Goal: Task Accomplishment & Management: Manage account settings

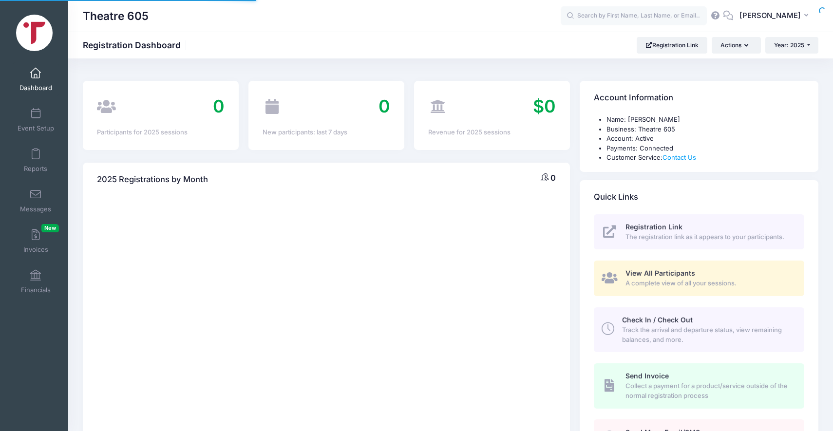
select select
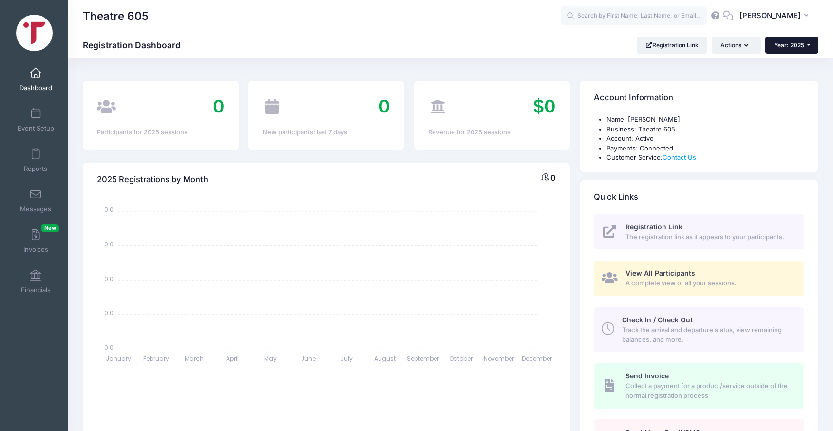
click at [778, 47] on span "Year: 2025" at bounding box center [789, 44] width 30 height 7
click at [779, 62] on link "Year: 2026" at bounding box center [796, 63] width 63 height 13
select select
click at [29, 114] on link "Event Setup" at bounding box center [36, 120] width 46 height 34
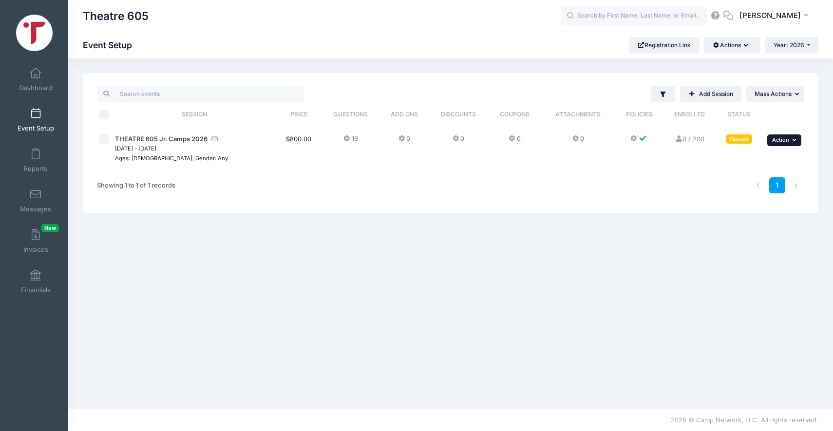
click at [779, 145] on button "... Action" at bounding box center [784, 140] width 34 height 12
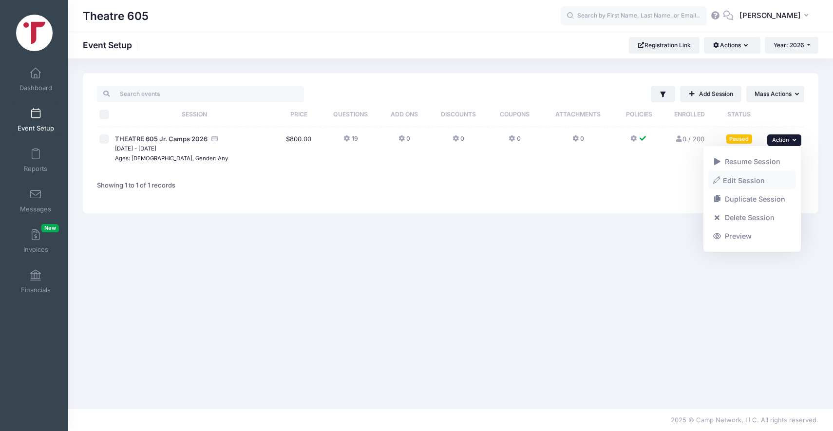
click at [747, 178] on link "Edit Session" at bounding box center [752, 180] width 88 height 19
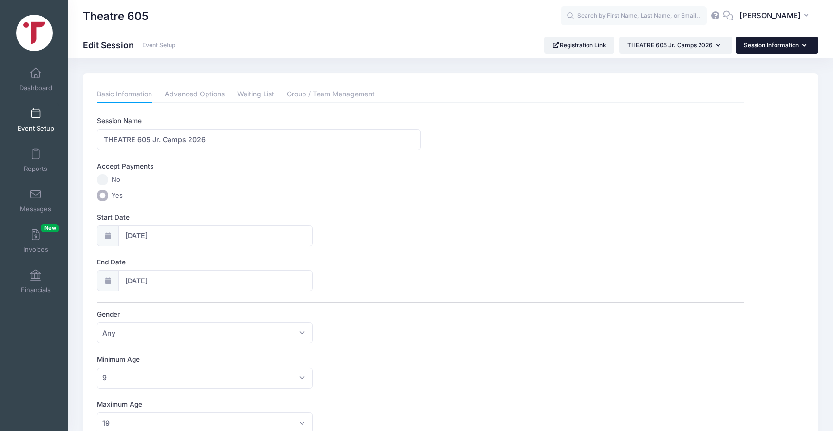
click at [769, 45] on button "Session Information" at bounding box center [776, 45] width 83 height 17
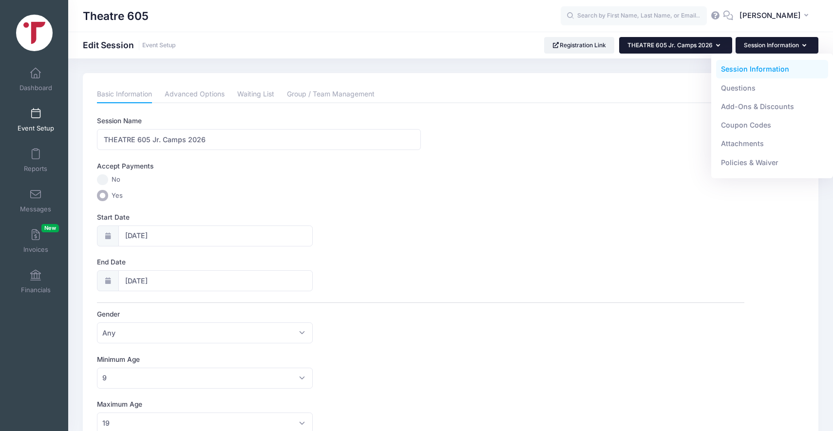
click at [667, 49] on button "THEATRE 605 Jr. Camps 2026" at bounding box center [675, 45] width 113 height 17
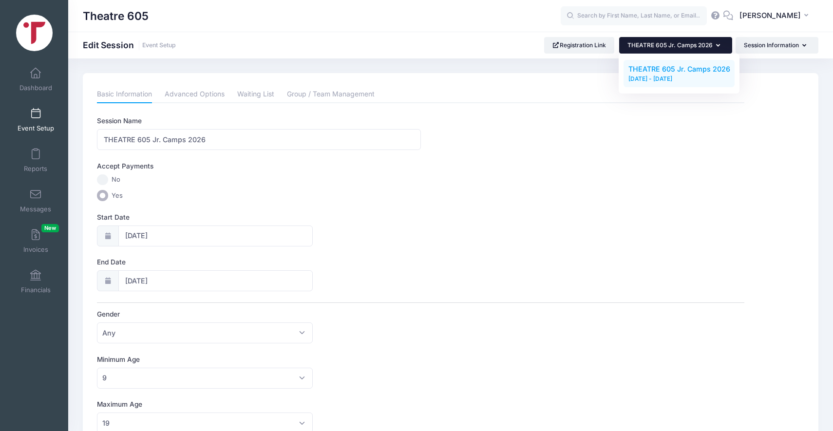
click at [667, 49] on button "THEATRE 605 Jr. Camps 2026" at bounding box center [675, 45] width 113 height 17
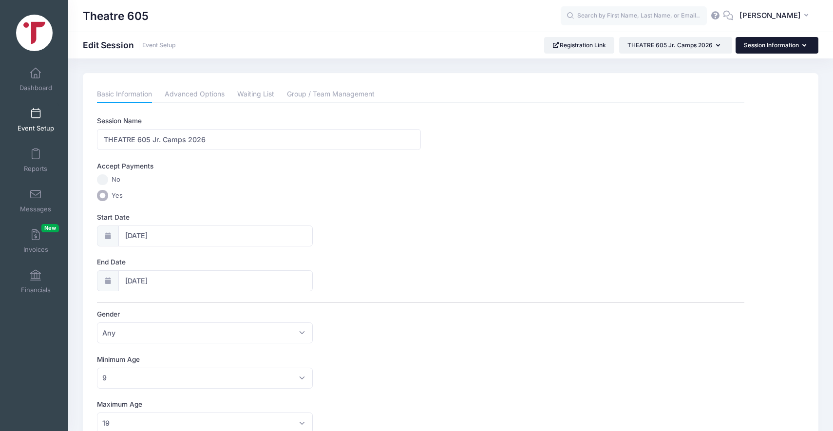
click at [751, 43] on button "Session Information" at bounding box center [776, 45] width 83 height 17
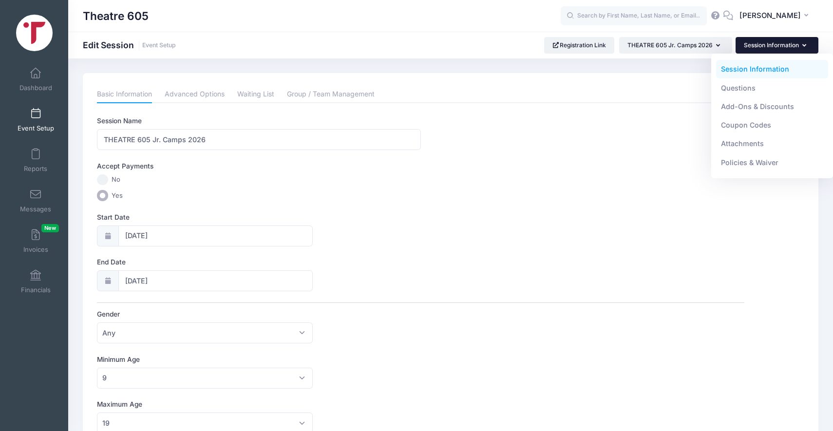
click at [208, 194] on label "Yes" at bounding box center [420, 195] width 647 height 11
click at [108, 194] on input "Yes" at bounding box center [102, 195] width 11 height 11
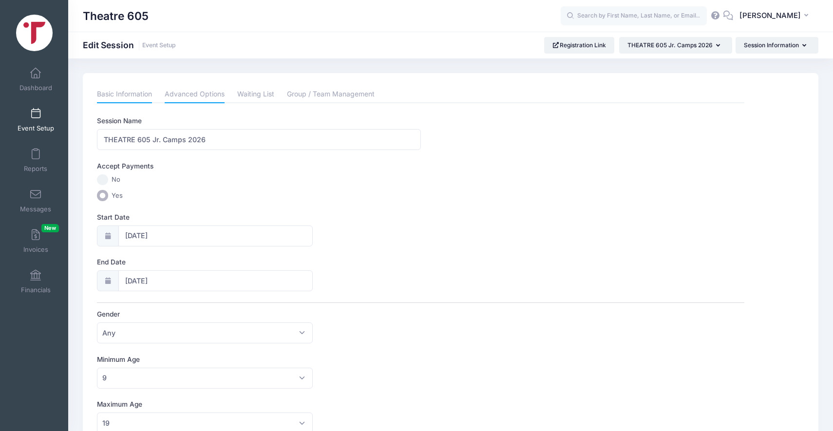
click at [215, 93] on link "Advanced Options" at bounding box center [195, 95] width 60 height 18
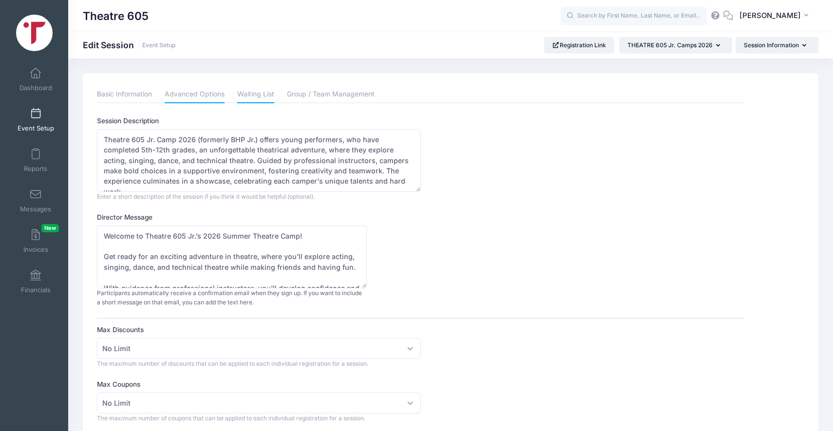
click at [260, 95] on link "Waiting List" at bounding box center [255, 95] width 37 height 18
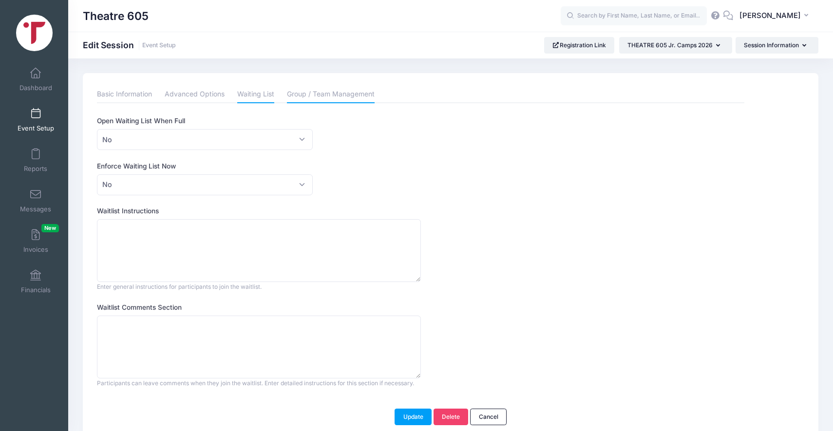
click at [341, 97] on link "Group / Team Management" at bounding box center [331, 95] width 88 height 18
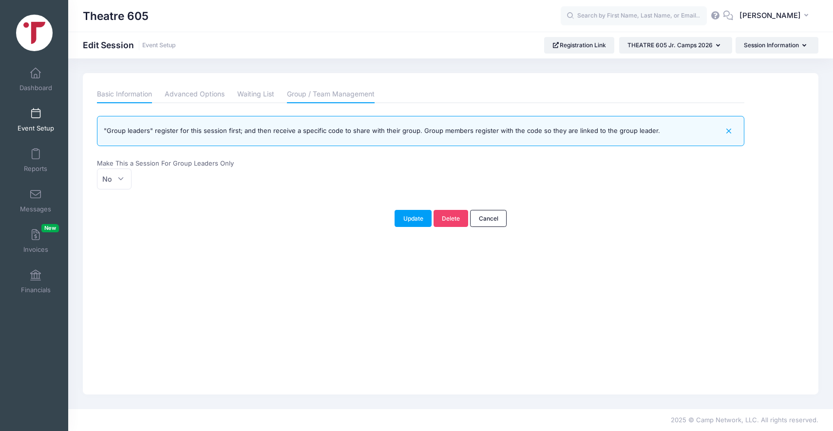
click at [138, 93] on link "Basic Information" at bounding box center [124, 95] width 55 height 18
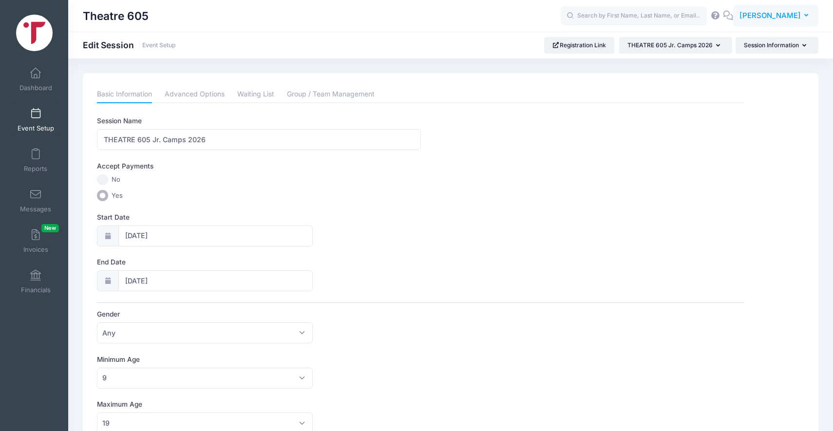
click at [765, 19] on span "[PERSON_NAME]" at bounding box center [769, 15] width 61 height 11
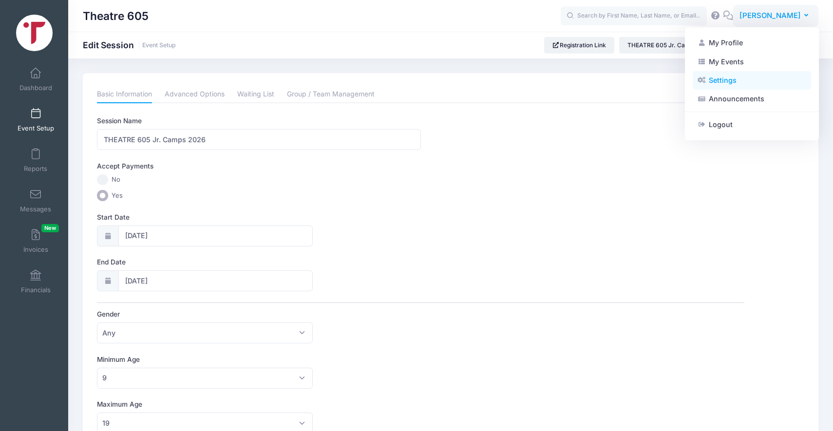
click at [715, 78] on link "Settings" at bounding box center [751, 80] width 118 height 19
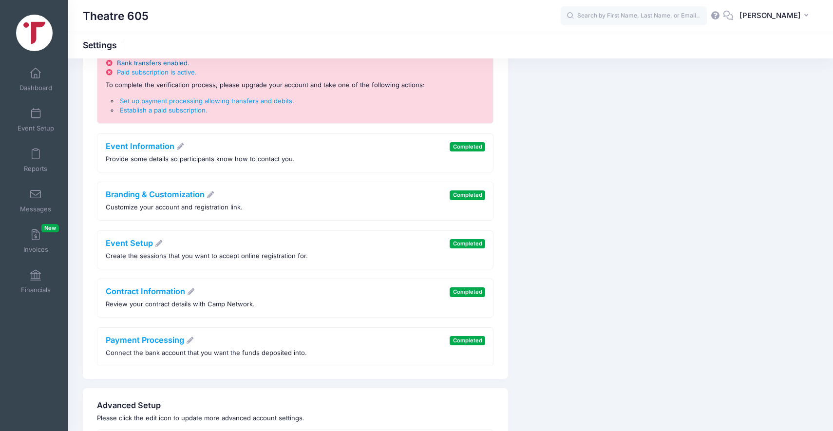
scroll to position [84, 0]
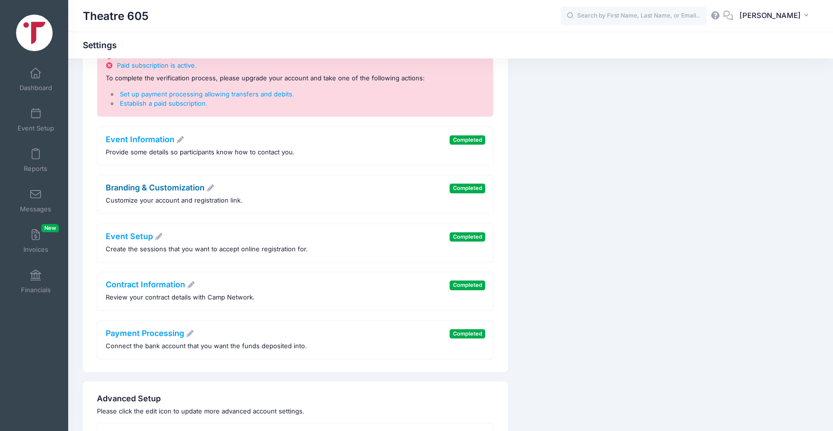
click at [135, 187] on link "Branding & Customization" at bounding box center [160, 188] width 109 height 10
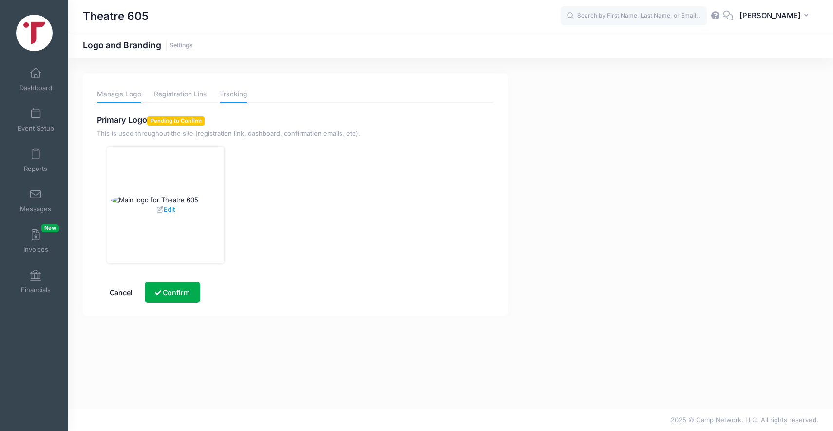
click at [236, 93] on link "Tracking" at bounding box center [234, 94] width 28 height 17
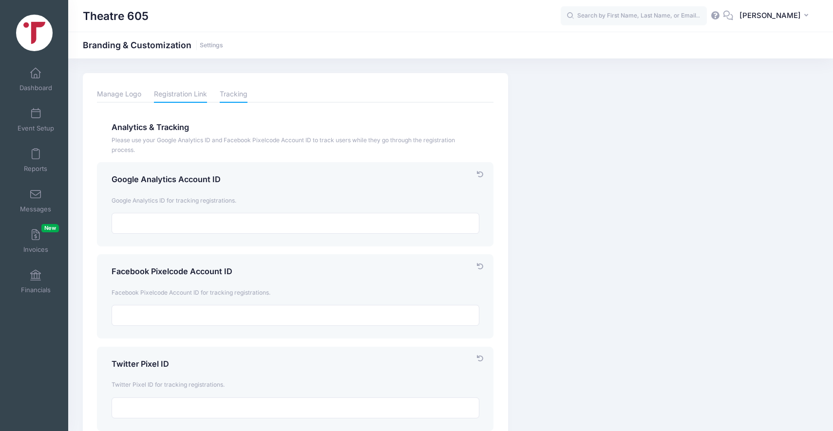
click at [192, 93] on link "Registration Link" at bounding box center [180, 94] width 53 height 17
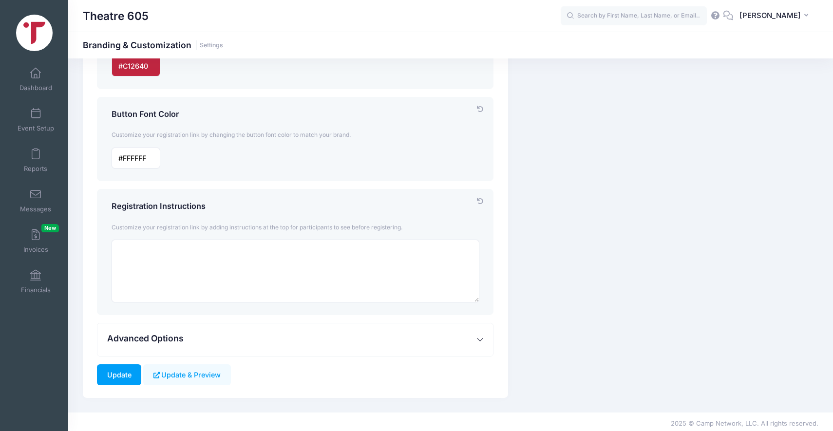
scroll to position [328, 0]
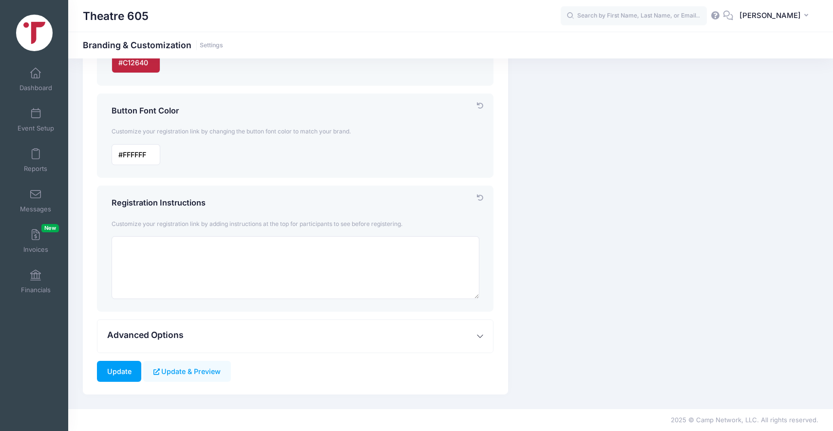
click at [146, 338] on span "Advanced Options" at bounding box center [145, 335] width 76 height 10
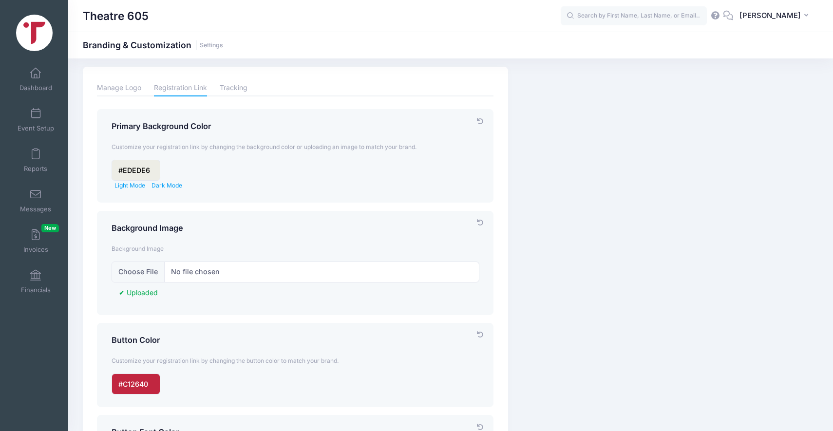
scroll to position [0, 0]
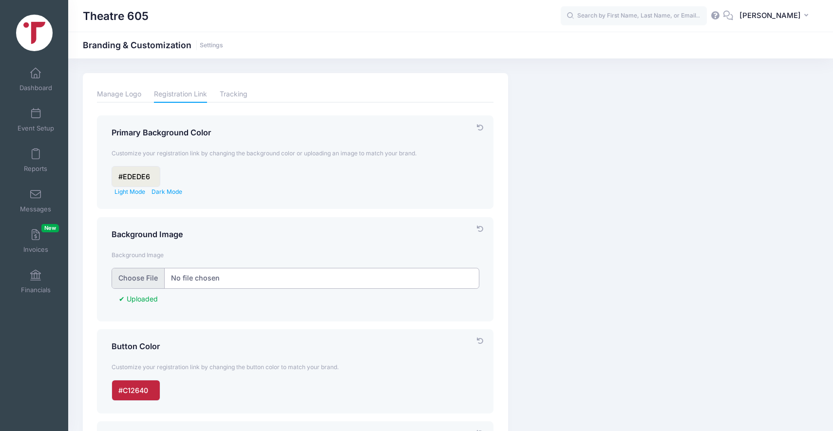
click at [137, 280] on input "file" at bounding box center [296, 278] width 368 height 21
type input "C:\fakepath\3.png"
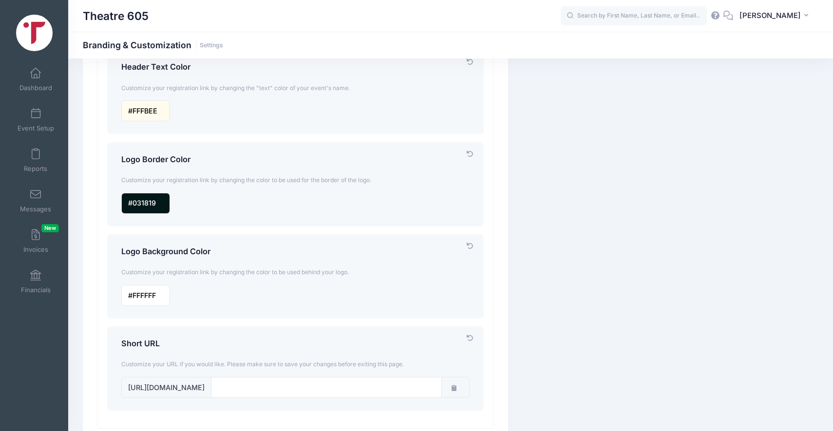
scroll to position [808, 0]
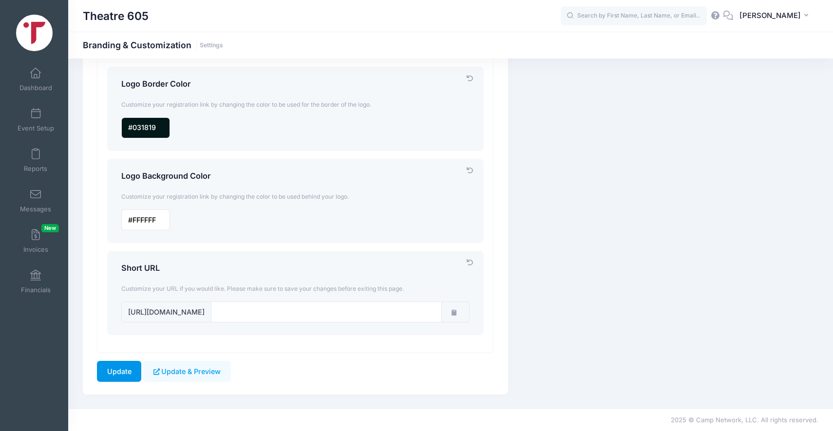
click at [121, 370] on input "Update" at bounding box center [119, 371] width 44 height 21
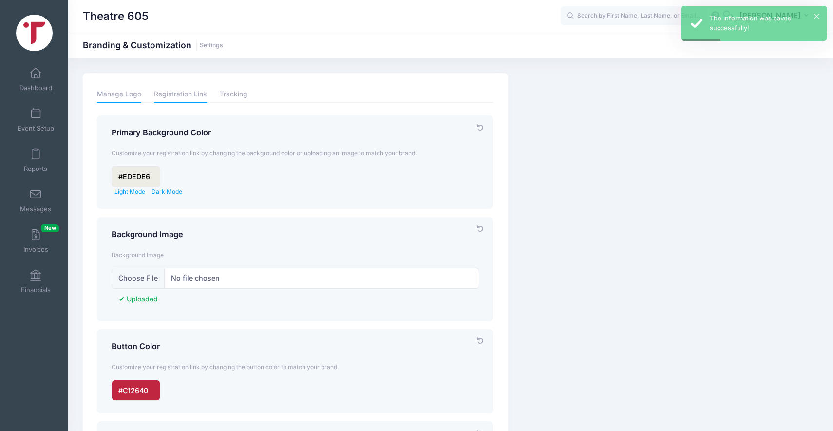
click at [112, 96] on link "Manage Logo" at bounding box center [119, 94] width 44 height 17
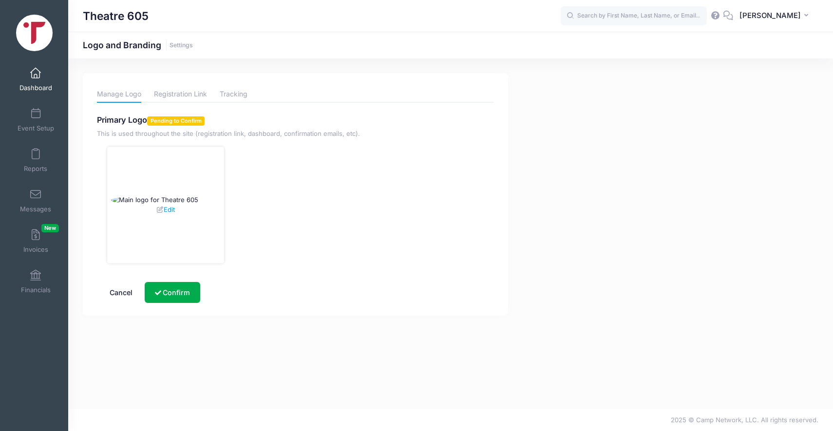
click at [27, 83] on link "Dashboard" at bounding box center [36, 79] width 46 height 34
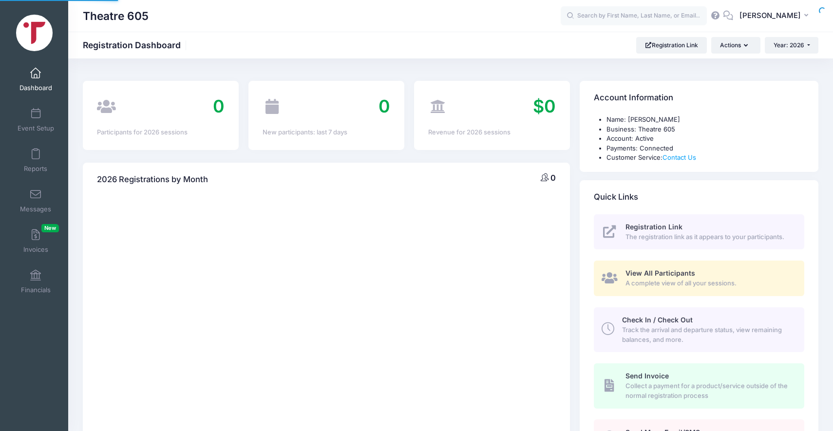
select select
click at [36, 191] on span at bounding box center [36, 194] width 0 height 11
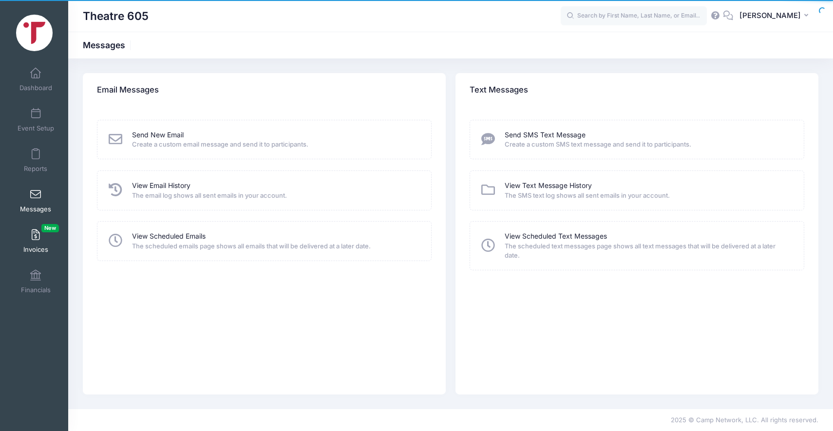
click at [36, 231] on span at bounding box center [36, 235] width 0 height 11
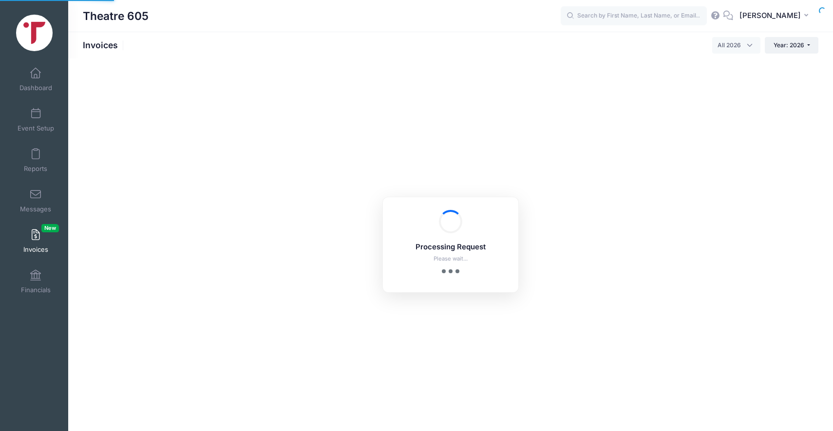
select select
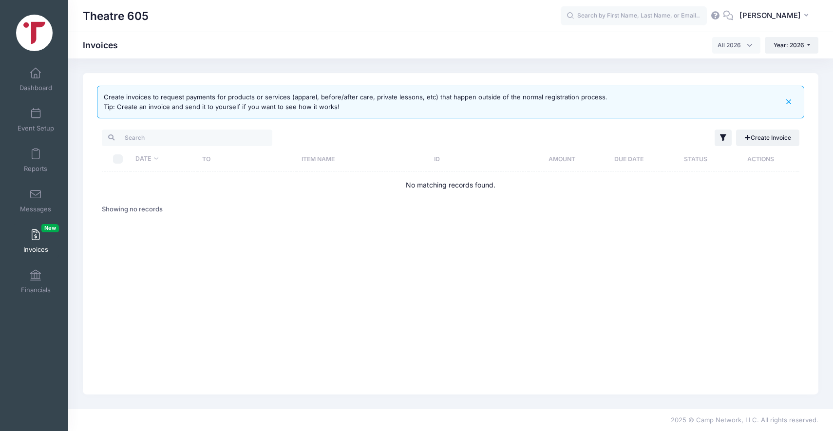
click at [232, 104] on div "Create invoices to request payments for products or services (apparel, before/a…" at bounding box center [356, 102] width 504 height 19
click at [38, 119] on link "Event Setup" at bounding box center [36, 120] width 46 height 34
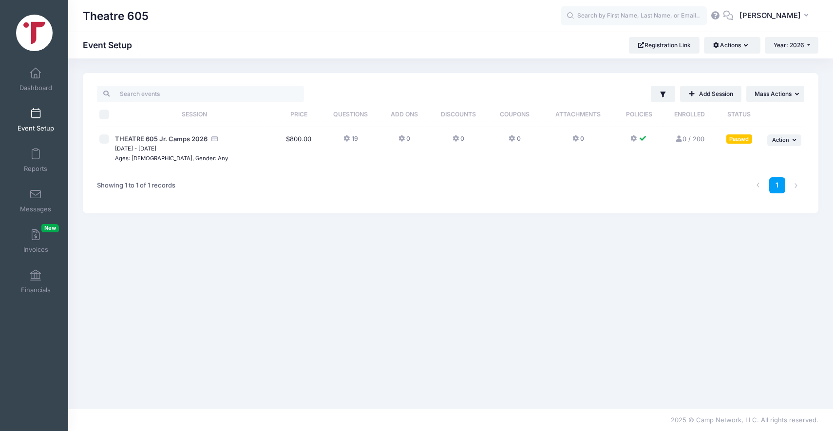
click at [149, 148] on small "[DATE] - [DATE]" at bounding box center [135, 148] width 41 height 7
click at [158, 137] on span "THEATRE 605 Jr. Camps 2026" at bounding box center [161, 139] width 93 height 8
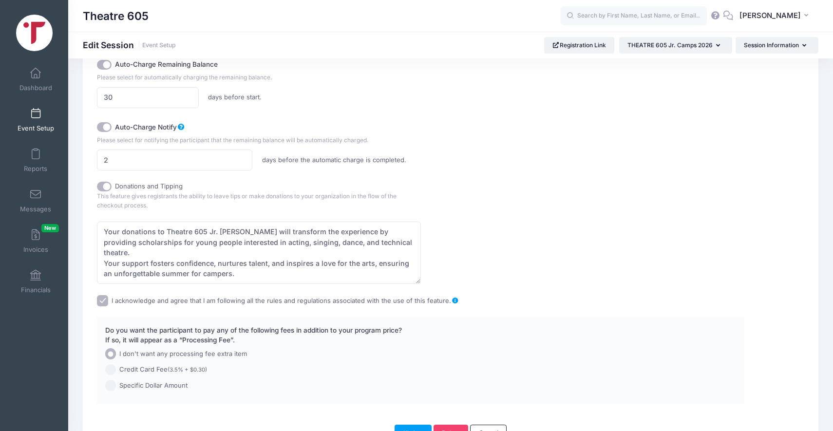
scroll to position [704, 0]
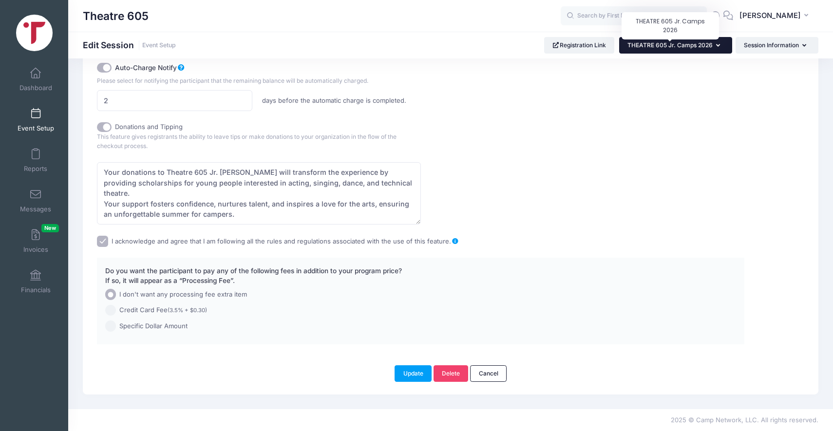
click at [643, 45] on span "THEATRE 605 Jr. Camps 2026" at bounding box center [669, 44] width 85 height 7
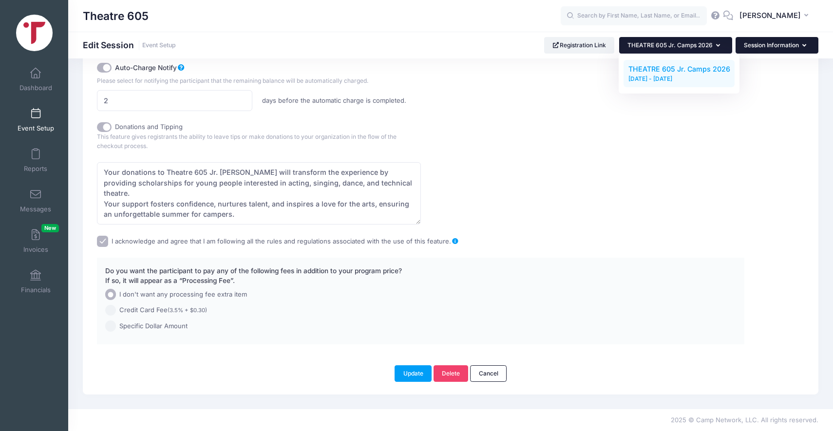
click at [745, 46] on button "Session Information" at bounding box center [776, 45] width 83 height 17
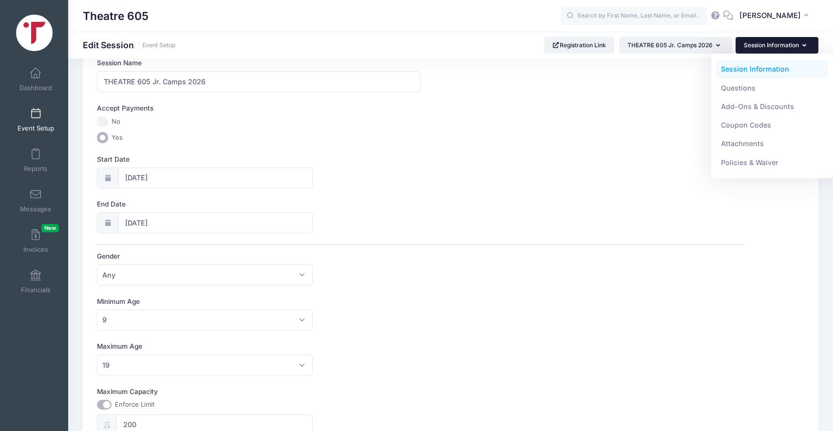
scroll to position [0, 0]
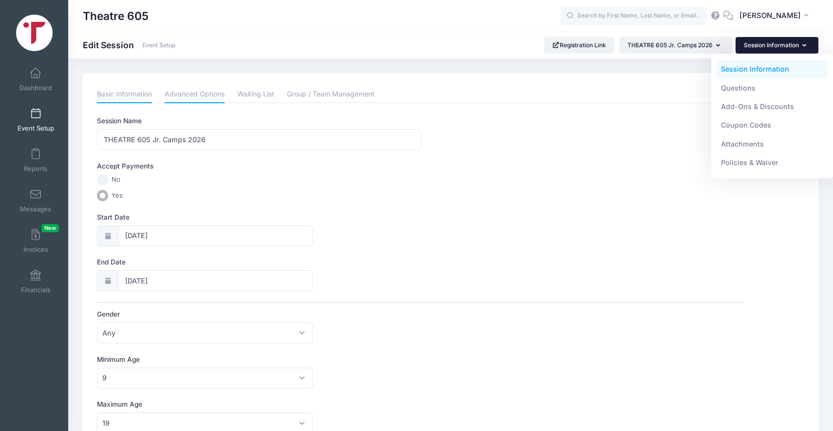
click at [211, 93] on link "Advanced Options" at bounding box center [195, 95] width 60 height 18
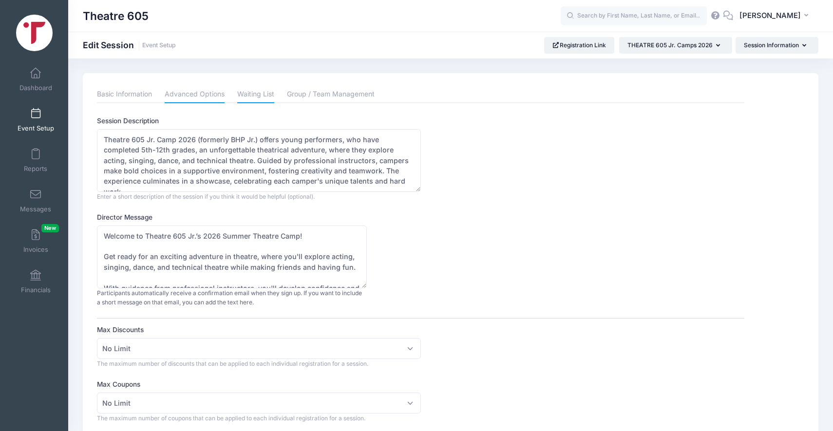
click at [263, 98] on link "Waiting List" at bounding box center [255, 95] width 37 height 18
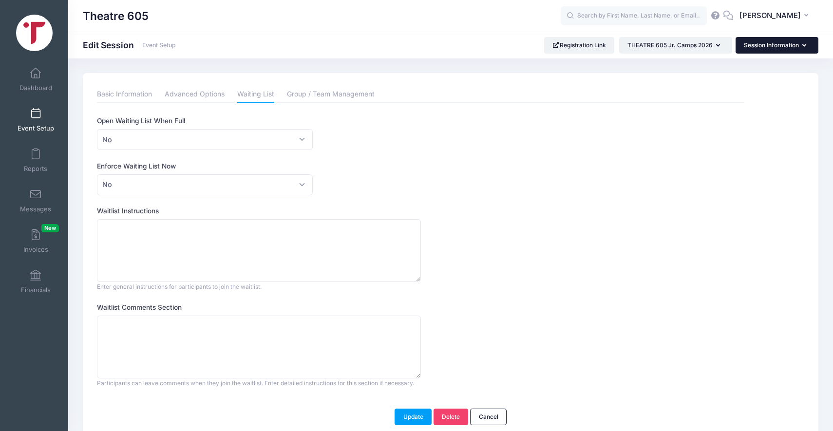
click at [767, 50] on button "Session Information" at bounding box center [776, 45] width 83 height 17
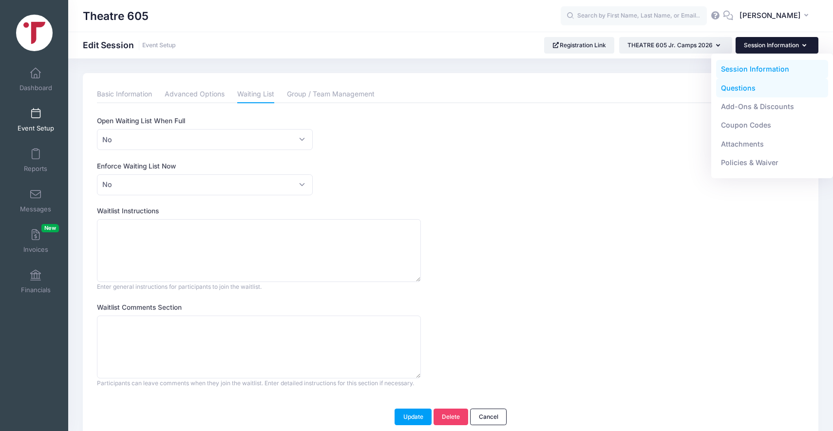
click at [744, 87] on link "Questions" at bounding box center [772, 87] width 112 height 19
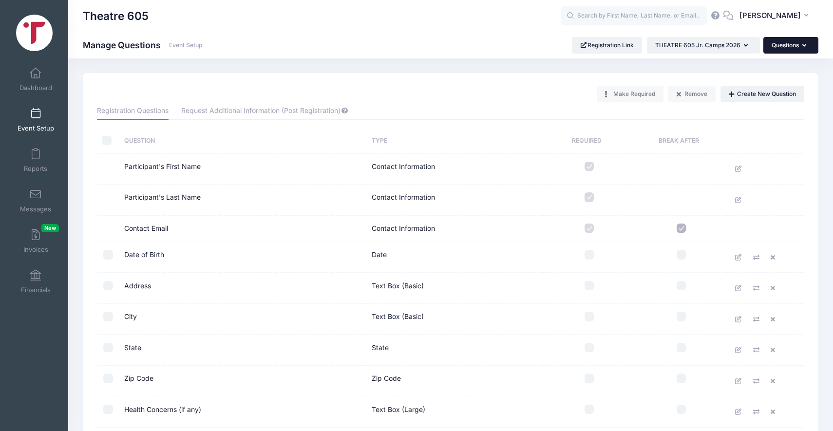
click at [786, 52] on button "Questions" at bounding box center [790, 45] width 55 height 17
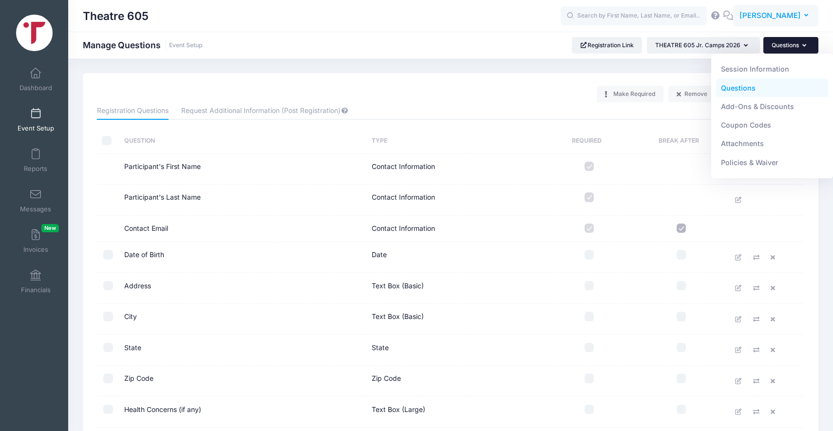
click at [758, 23] on button "DW [PERSON_NAME]" at bounding box center [775, 16] width 85 height 22
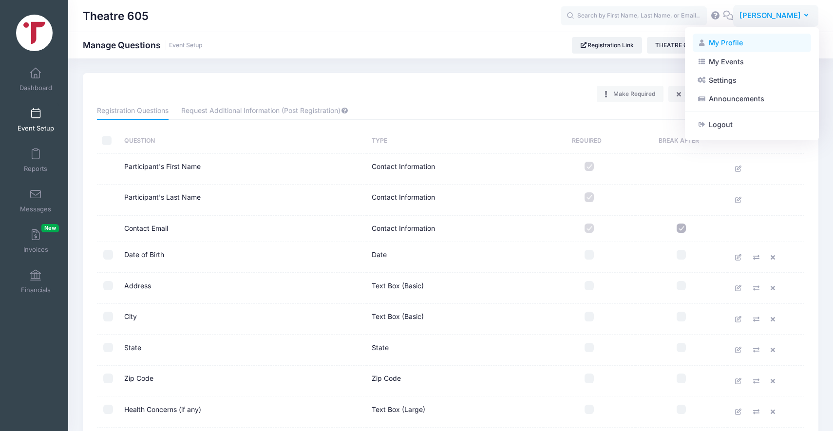
click at [726, 44] on link "My Profile" at bounding box center [751, 43] width 118 height 19
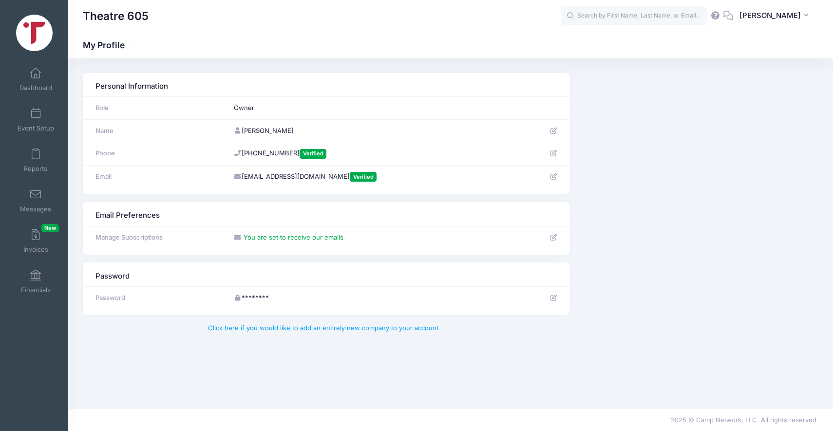
click at [33, 32] on img at bounding box center [34, 33] width 37 height 37
click at [34, 33] on img at bounding box center [34, 33] width 37 height 37
click at [36, 73] on span at bounding box center [36, 73] width 0 height 11
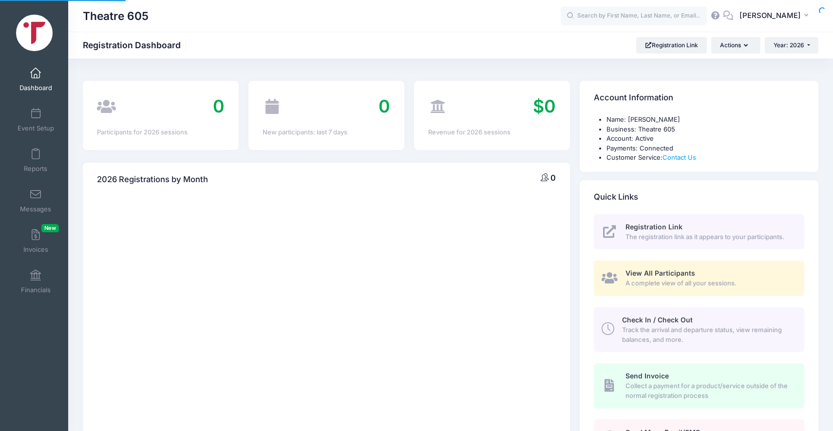
select select
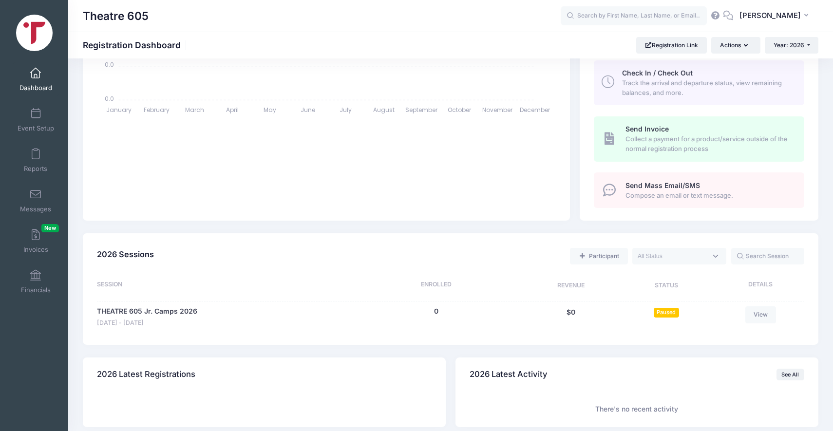
scroll to position [292, 0]
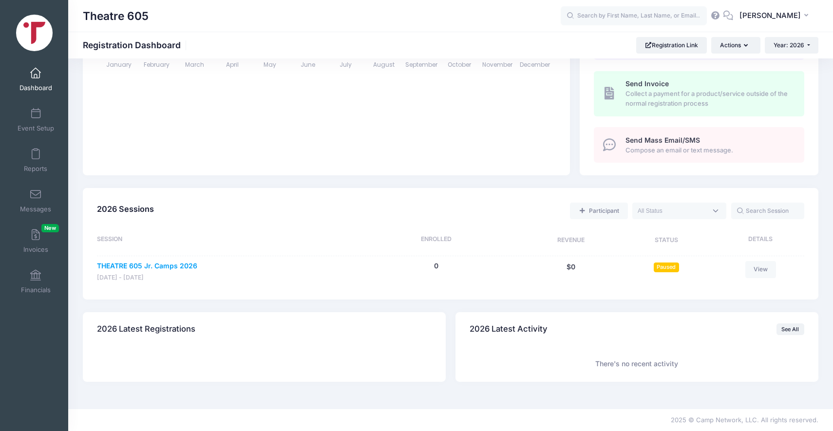
click at [174, 267] on link "THEATRE 605 Jr. Camps 2026" at bounding box center [147, 266] width 100 height 10
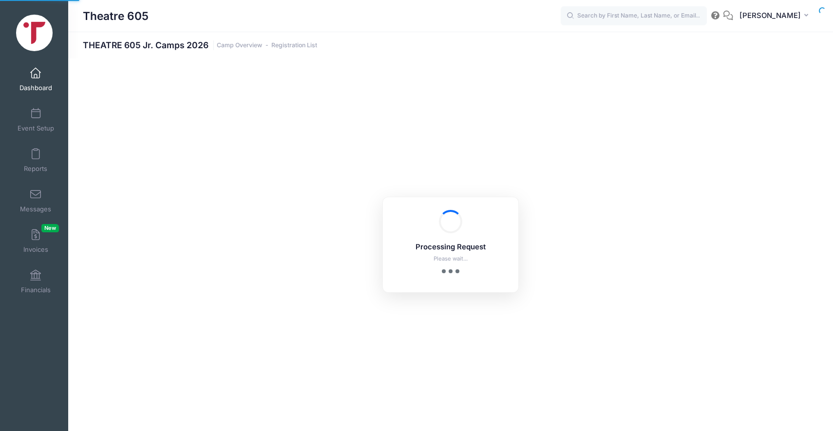
select select "10"
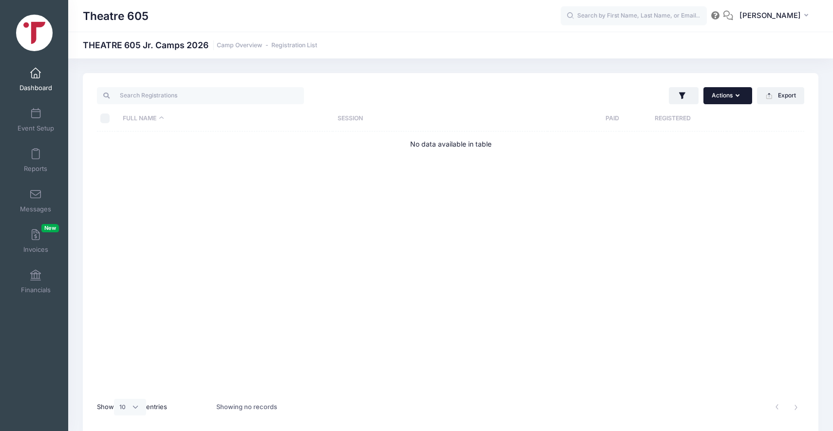
click at [732, 96] on button "Actions" at bounding box center [727, 95] width 49 height 17
click at [370, 239] on div "Full Name Session Paid Registered No data available in table" at bounding box center [450, 261] width 707 height 261
click at [777, 20] on span "[PERSON_NAME]" at bounding box center [769, 15] width 61 height 11
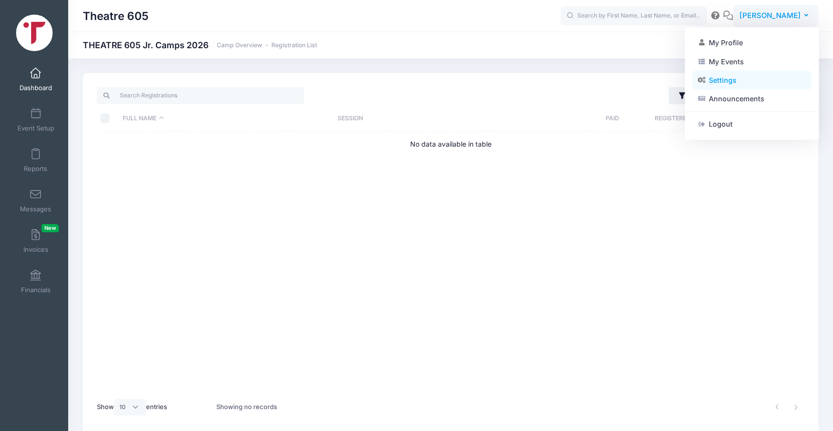
click at [718, 77] on link "Settings" at bounding box center [751, 80] width 118 height 19
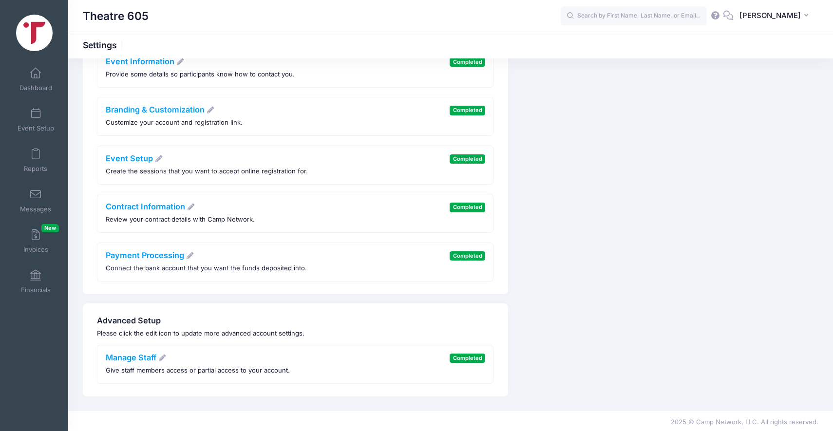
scroll to position [164, 0]
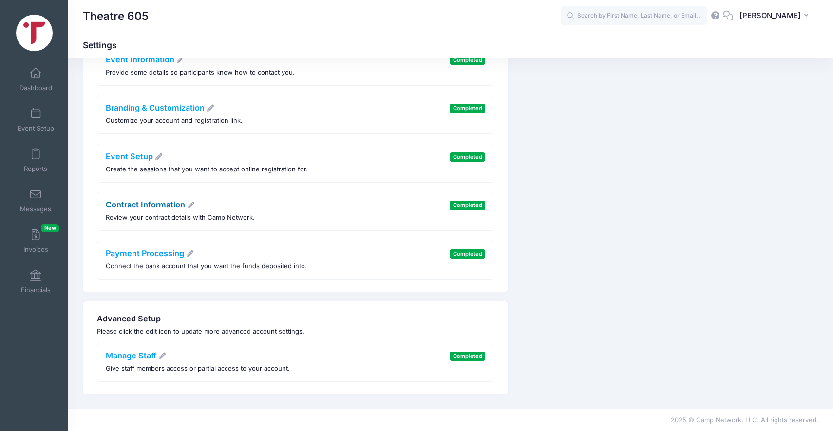
click at [152, 205] on link "Contract Information" at bounding box center [151, 205] width 90 height 10
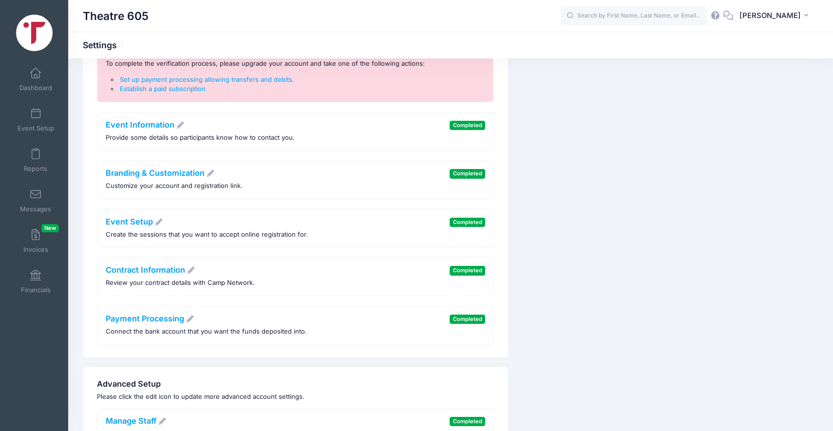
scroll to position [95, 0]
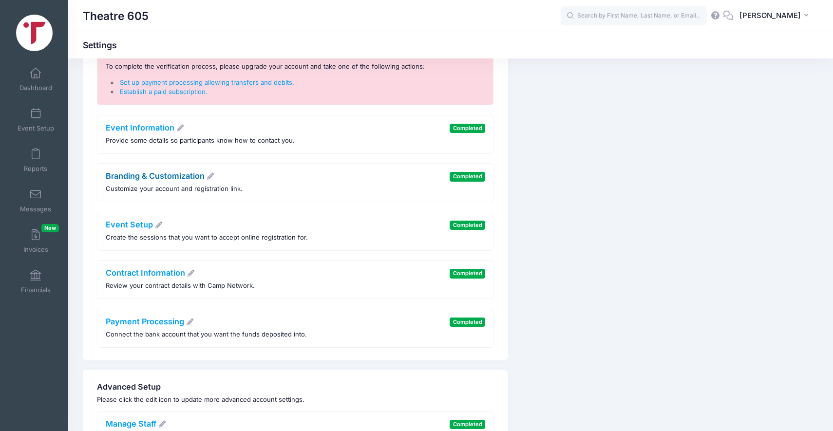
click at [162, 179] on link "Branding & Customization" at bounding box center [160, 176] width 109 height 10
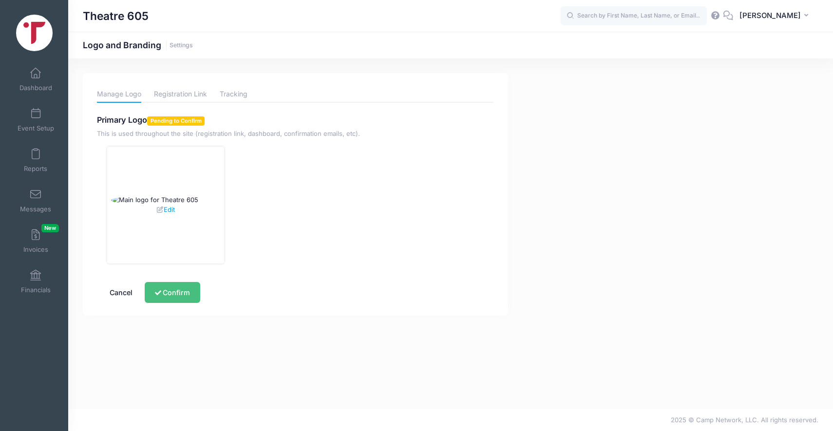
click at [186, 298] on button "Confirm" at bounding box center [172, 292] width 55 height 21
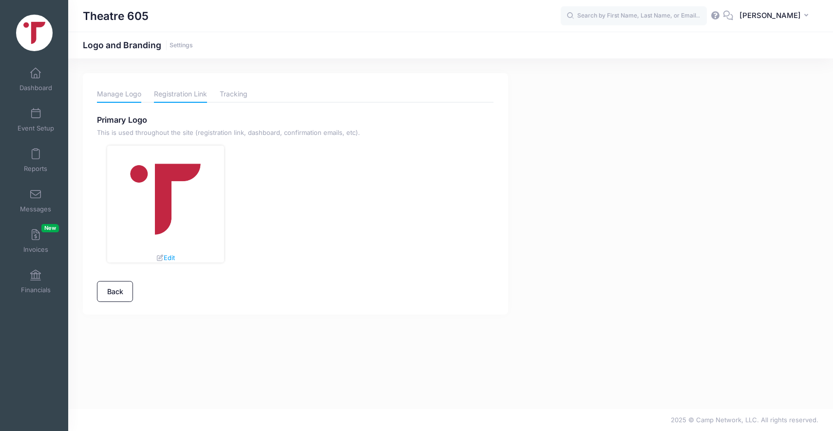
click at [168, 99] on link "Registration Link" at bounding box center [180, 94] width 53 height 17
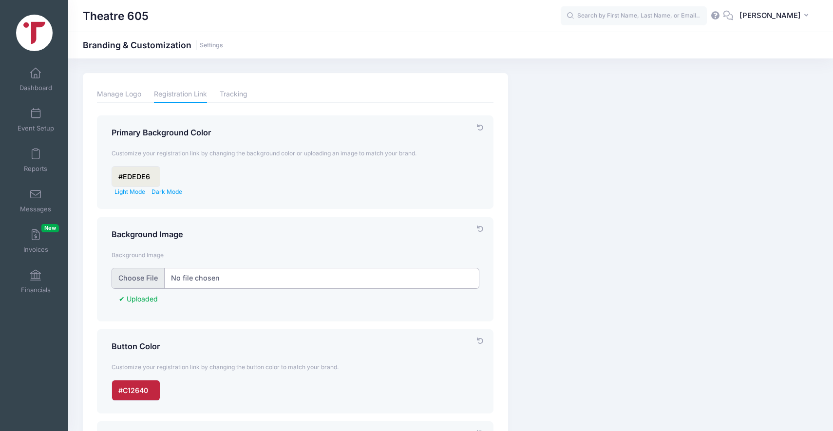
click at [139, 282] on input "file" at bounding box center [296, 278] width 368 height 21
type input "C:\fakepath\3.png"
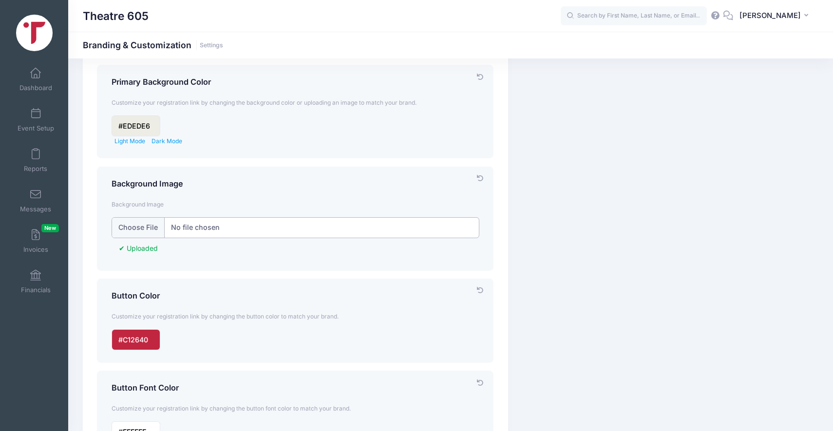
scroll to position [328, 0]
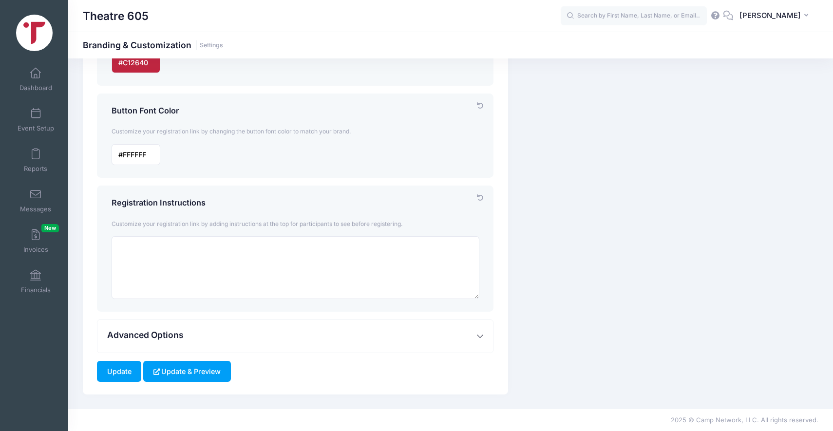
click at [176, 370] on button "Update & Preview" at bounding box center [186, 371] width 87 height 21
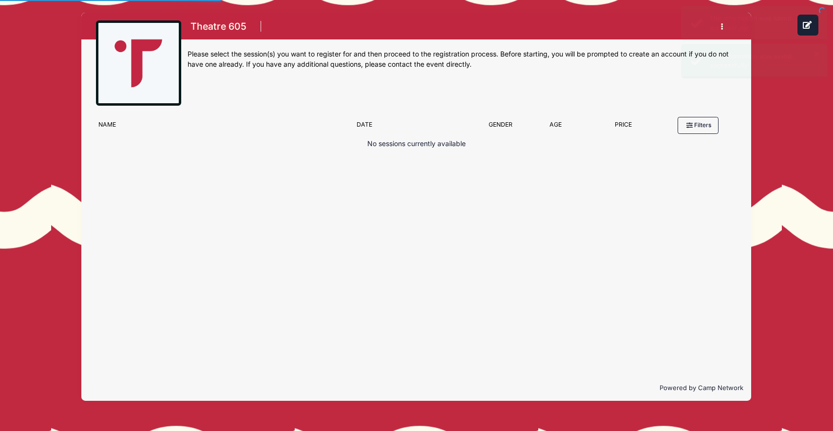
scroll to position [153, 0]
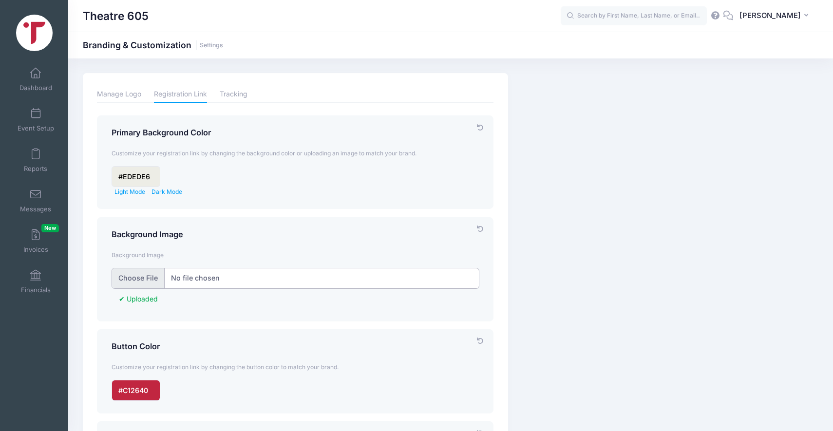
click at [133, 285] on input "file" at bounding box center [296, 278] width 368 height 21
type input "C:\fakepath\2.png"
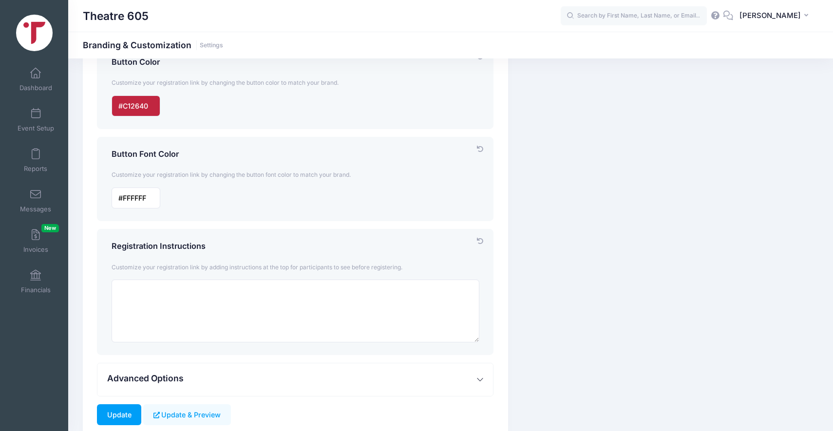
scroll to position [328, 0]
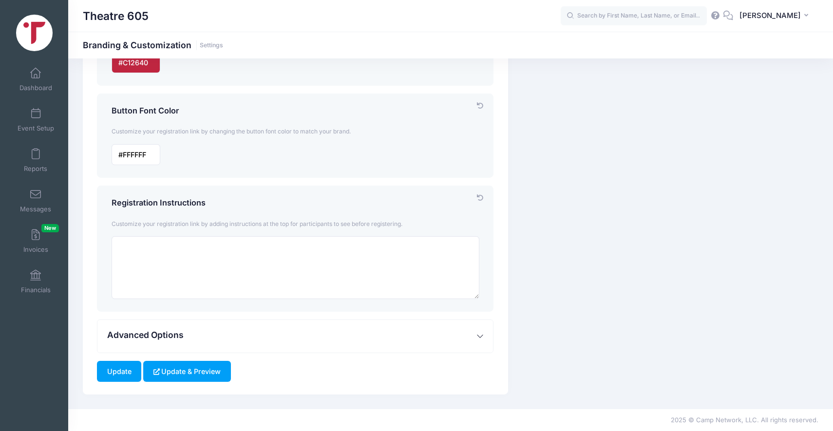
click at [182, 366] on button "Update & Preview" at bounding box center [186, 371] width 87 height 21
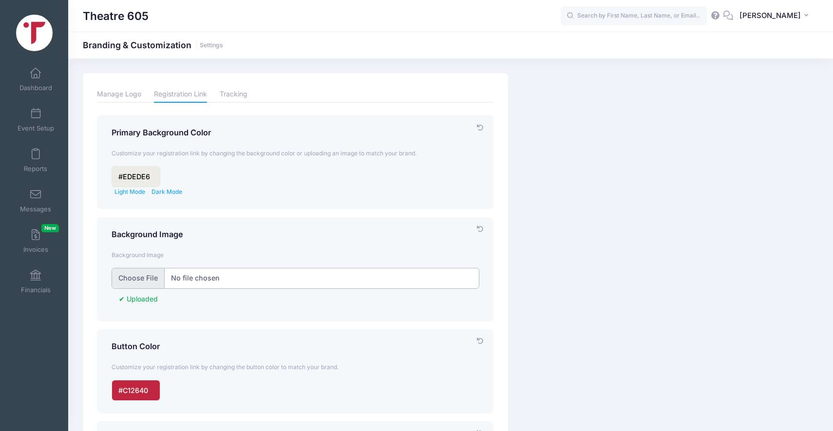
click at [136, 281] on input "file" at bounding box center [296, 278] width 368 height 21
type input "C:\fakepath\4.png"
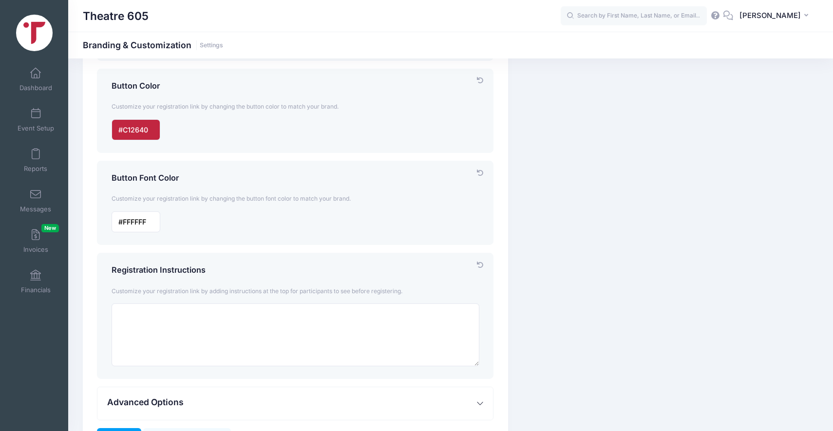
scroll to position [328, 0]
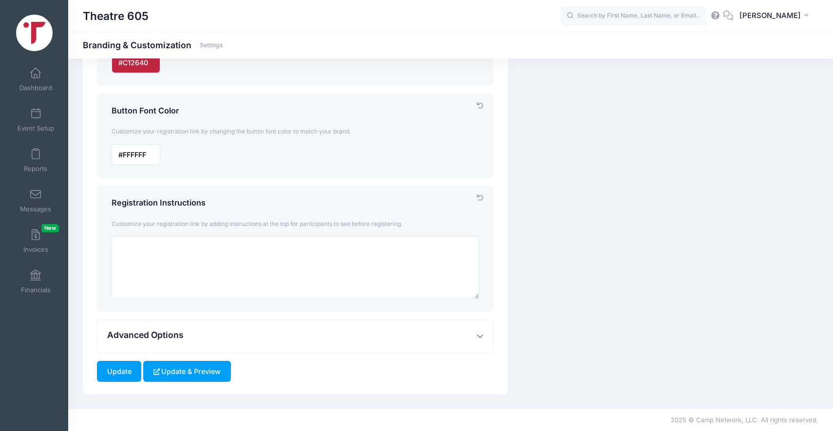
click at [168, 371] on button "Update & Preview" at bounding box center [186, 371] width 87 height 21
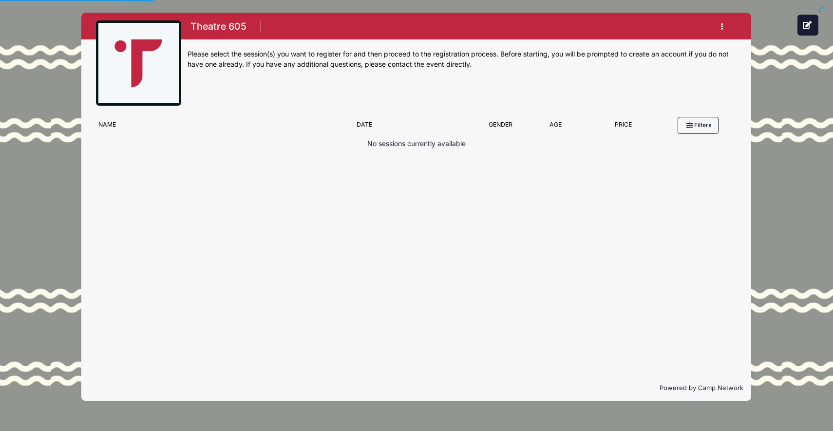
scroll to position [153, 0]
